Goal: Transaction & Acquisition: Purchase product/service

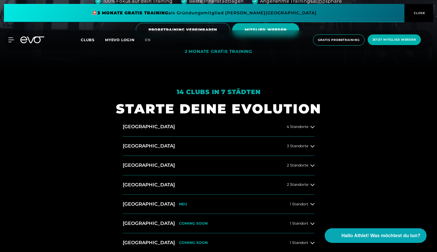
scroll to position [130, 0]
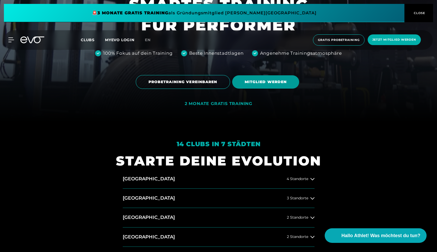
click at [269, 80] on span "MITGLIED WERDEN" at bounding box center [266, 81] width 42 height 5
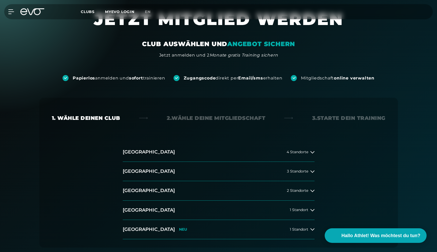
scroll to position [52, 0]
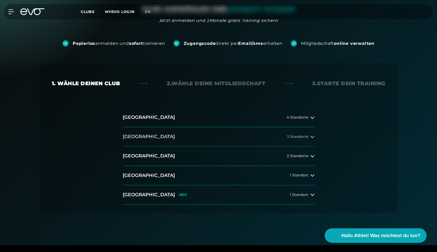
click at [148, 136] on button "[GEOGRAPHIC_DATA] 3 Standorte" at bounding box center [219, 136] width 192 height 19
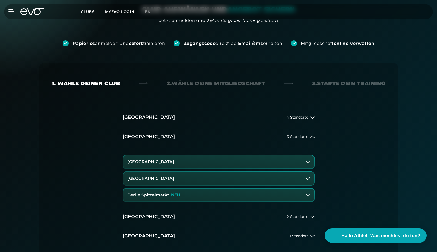
click at [158, 193] on h3 "Berlin Spittelmarkt" at bounding box center [148, 195] width 42 height 5
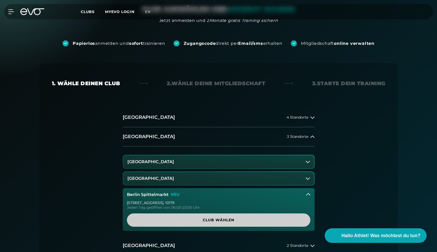
click at [230, 221] on span "Club wählen" at bounding box center [218, 219] width 158 height 5
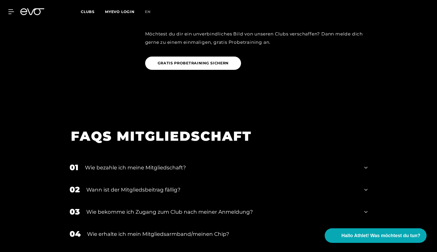
scroll to position [897, 0]
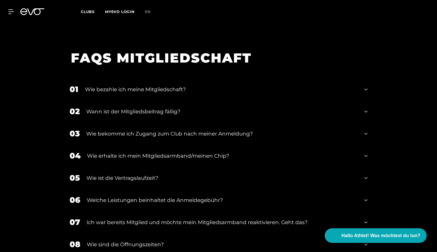
click at [368, 81] on div "01 Wie bezahle ich meine Mitgliedschaft?" at bounding box center [218, 89] width 309 height 22
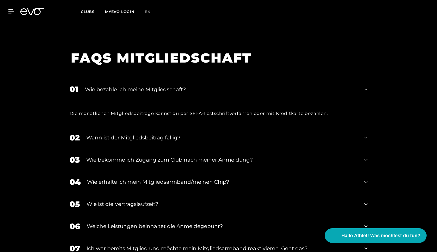
click at [368, 81] on div "01 Wie bezahle ich meine Mitgliedschaft?" at bounding box center [218, 89] width 309 height 22
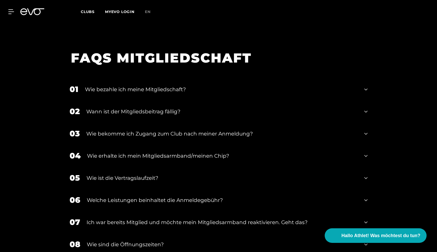
click at [365, 131] on icon at bounding box center [365, 134] width 3 height 6
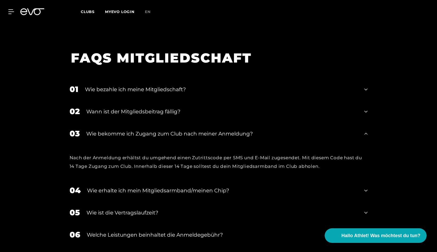
click at [365, 131] on icon at bounding box center [365, 134] width 3 height 6
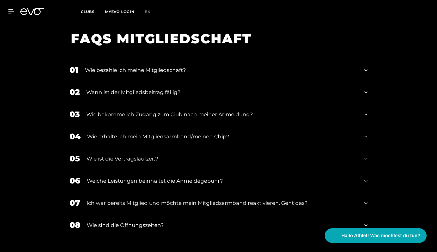
scroll to position [923, 0]
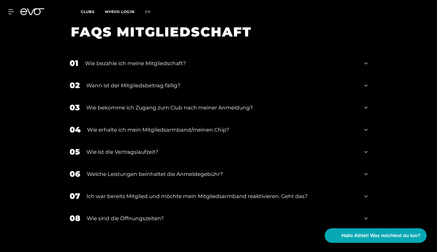
click at [365, 149] on icon at bounding box center [365, 152] width 3 height 6
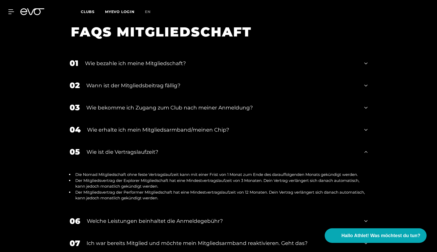
click at [365, 151] on icon at bounding box center [365, 152] width 3 height 2
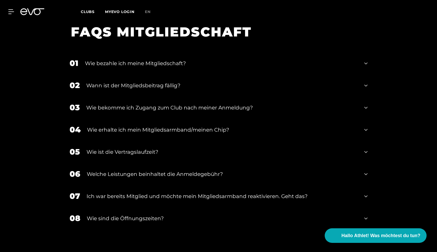
click at [367, 171] on icon at bounding box center [365, 174] width 3 height 6
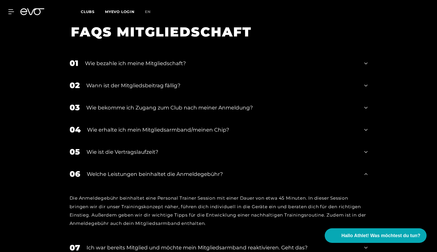
click at [367, 171] on icon at bounding box center [365, 174] width 3 height 6
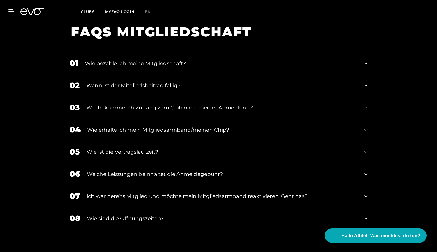
click at [363, 188] on div "07 Ich war bereits Mitglied und möchte mein Mitgliedsarmband reaktivieren. Geht…" at bounding box center [218, 196] width 309 height 22
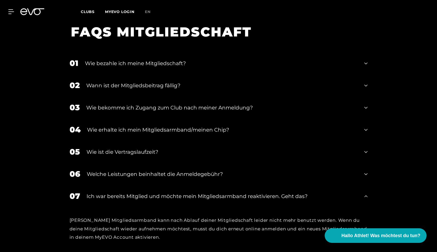
click at [363, 188] on div "07 Ich war bereits Mitglied und möchte mein Mitgliedsarmband reaktivieren. Geht…" at bounding box center [218, 196] width 309 height 22
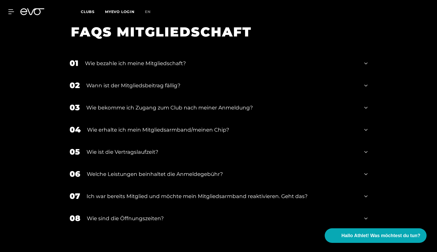
click at [363, 188] on div "07 Ich war bereits Mitglied und möchte mein Mitgliedsarmband reaktivieren. Geht…" at bounding box center [218, 196] width 309 height 22
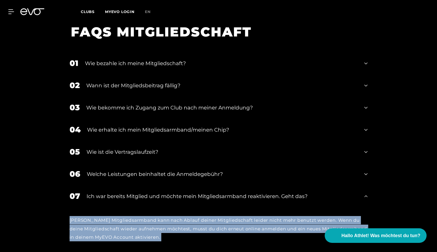
click at [363, 188] on div "07 Ich war bereits Mitglied und möchte mein Mitgliedsarmband reaktivieren. Geht…" at bounding box center [218, 196] width 309 height 22
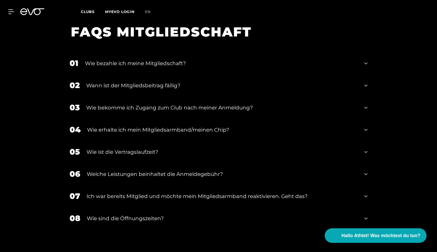
click at [368, 215] on icon at bounding box center [365, 218] width 3 height 6
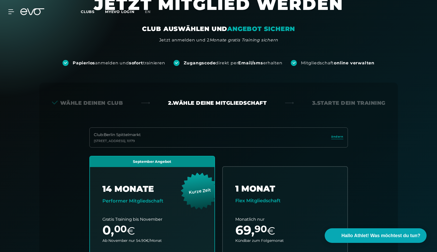
scroll to position [0, 0]
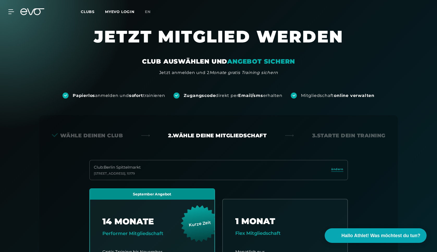
click at [94, 10] on span "Clubs" at bounding box center [88, 11] width 14 height 5
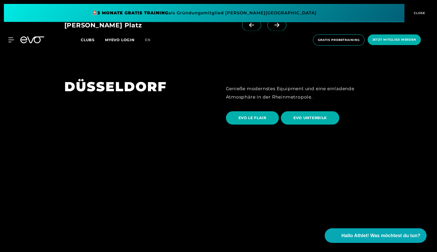
scroll to position [938, 0]
